Goal: Information Seeking & Learning: Learn about a topic

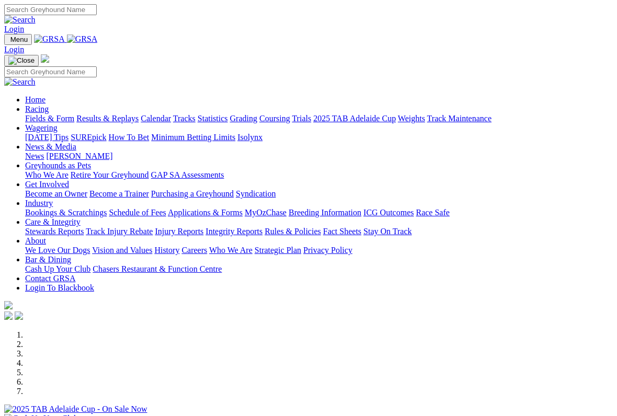
scroll to position [174, 0]
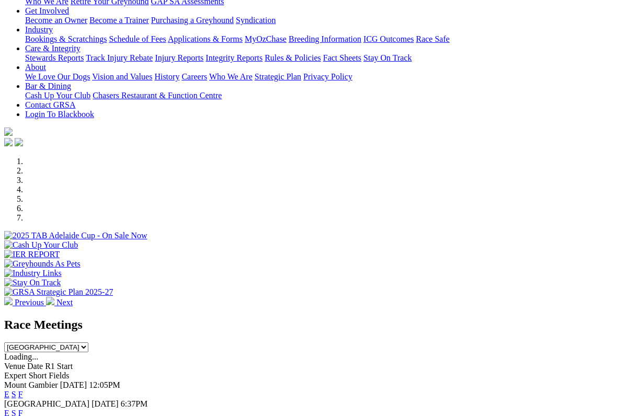
click at [23, 409] on link "F" at bounding box center [20, 413] width 5 height 9
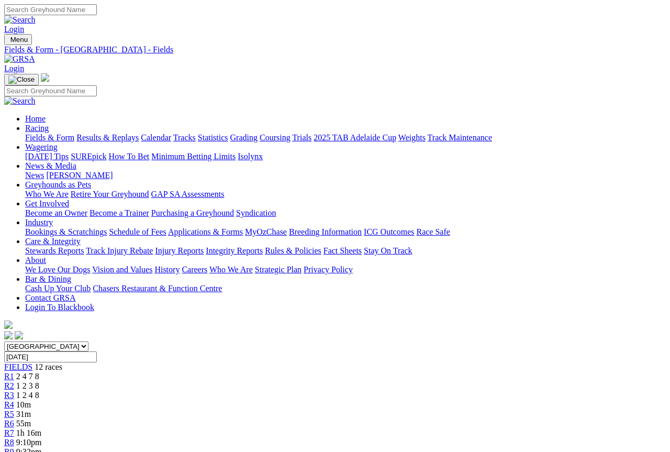
scroll to position [1, 0]
click at [14, 370] on span "R1" at bounding box center [9, 374] width 10 height 9
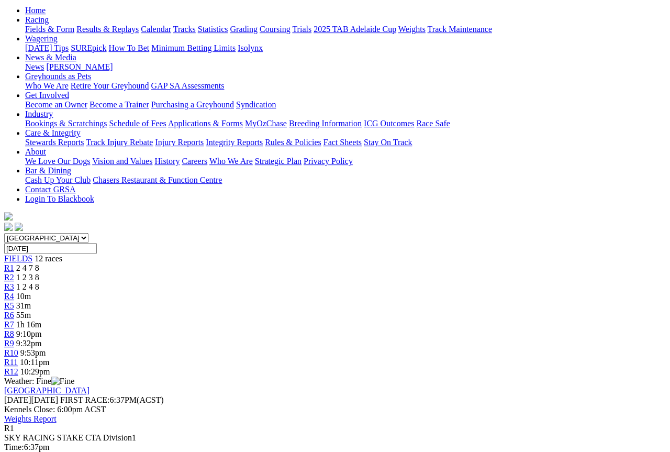
scroll to position [108, 0]
click at [14, 273] on span "R2" at bounding box center [9, 277] width 10 height 9
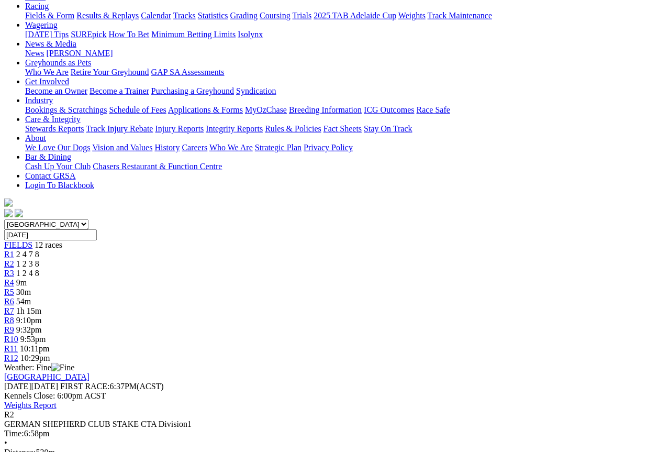
scroll to position [122, 0]
click at [14, 268] on span "R3" at bounding box center [9, 272] width 10 height 9
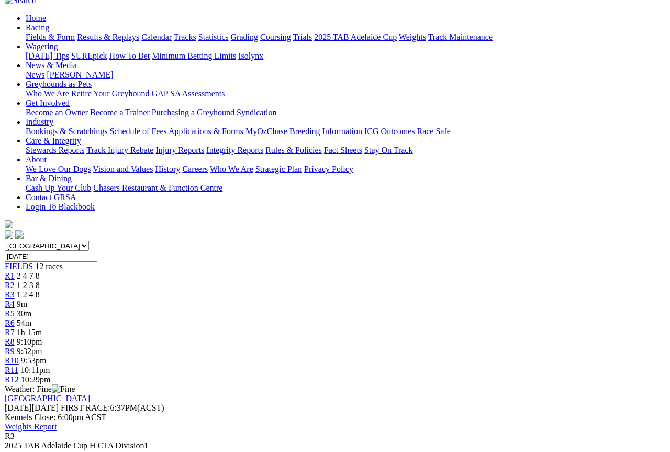
scroll to position [100, 0]
click at [14, 280] on link "R2" at bounding box center [9, 284] width 10 height 9
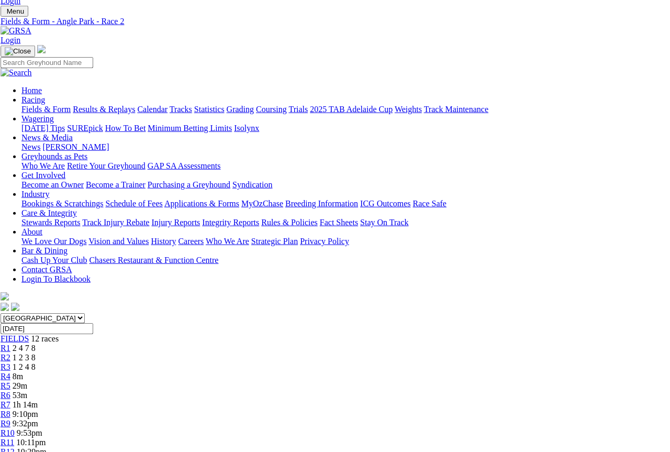
scroll to position [0, 4]
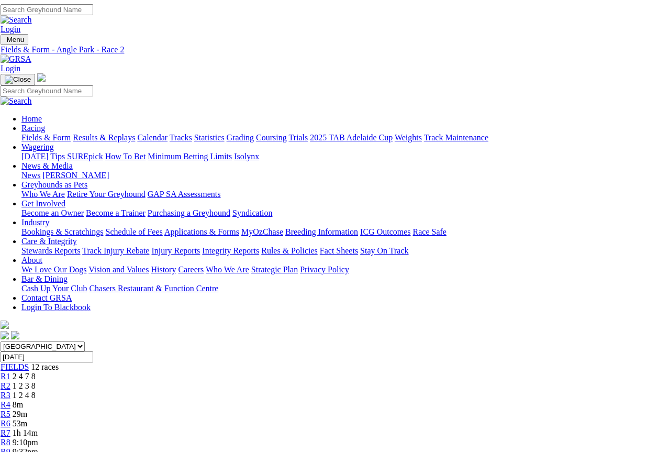
click at [10, 372] on span "R1" at bounding box center [6, 376] width 10 height 9
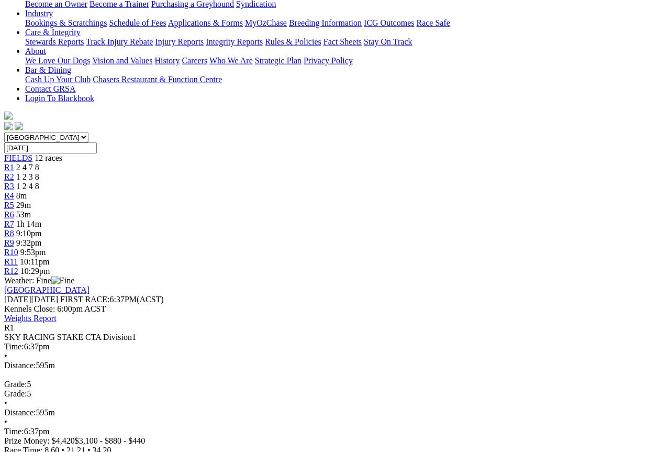
scroll to position [218, 0]
